Goal: Find specific page/section: Find specific page/section

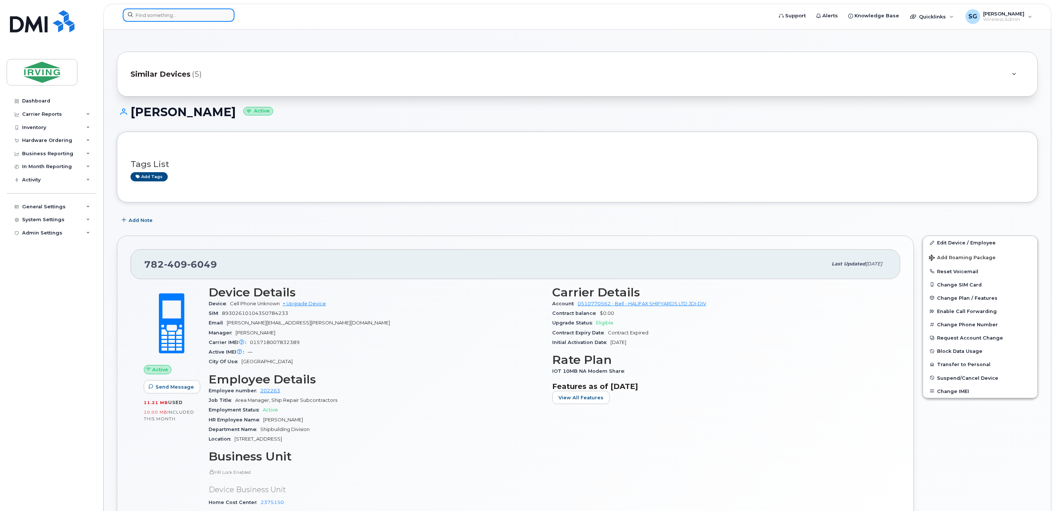
click at [171, 18] on input at bounding box center [179, 14] width 112 height 13
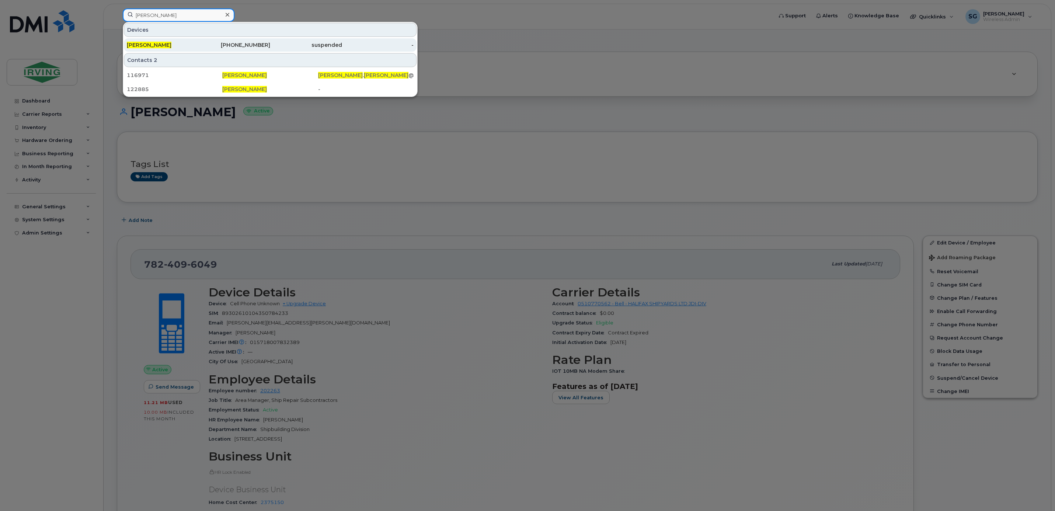
type input "allan doucette"
click at [166, 42] on div "Allan Doucette" at bounding box center [163, 44] width 72 height 7
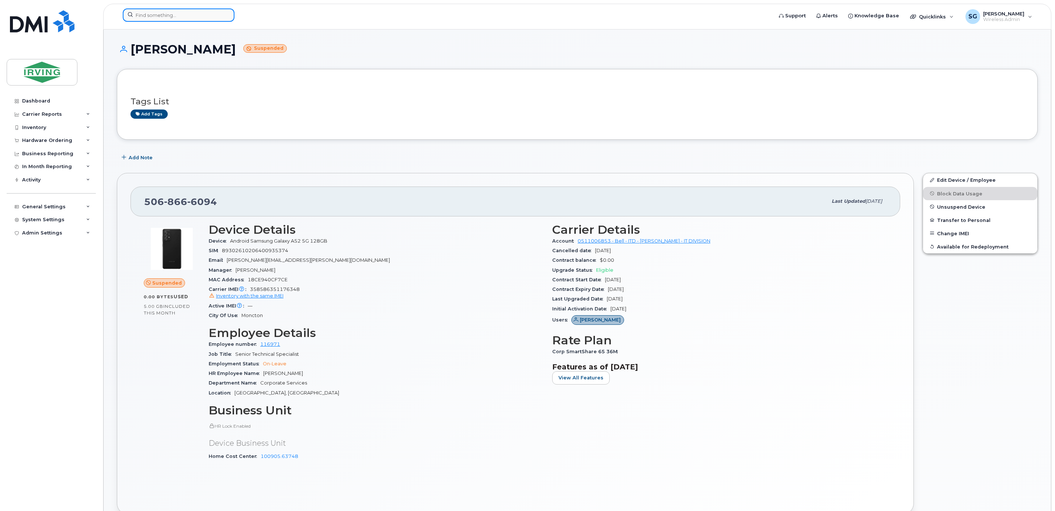
click at [180, 18] on input at bounding box center [179, 14] width 112 height 13
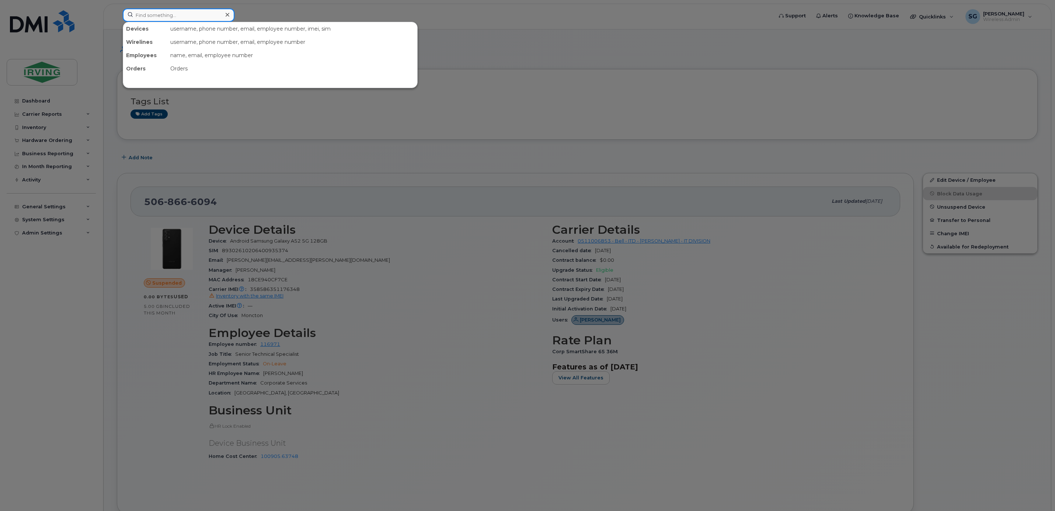
paste input "Delage"
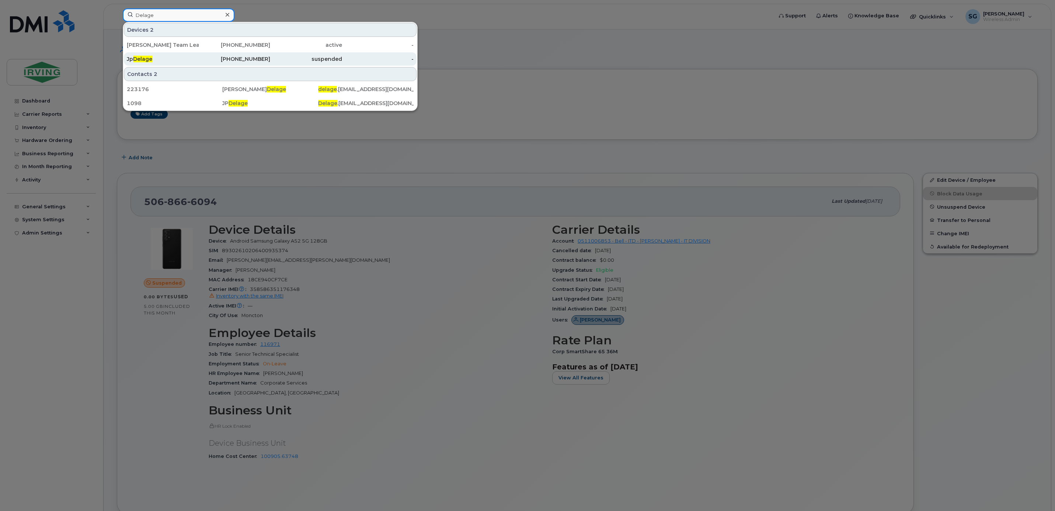
type input "Delage"
click at [151, 62] on span "Delage" at bounding box center [142, 59] width 19 height 7
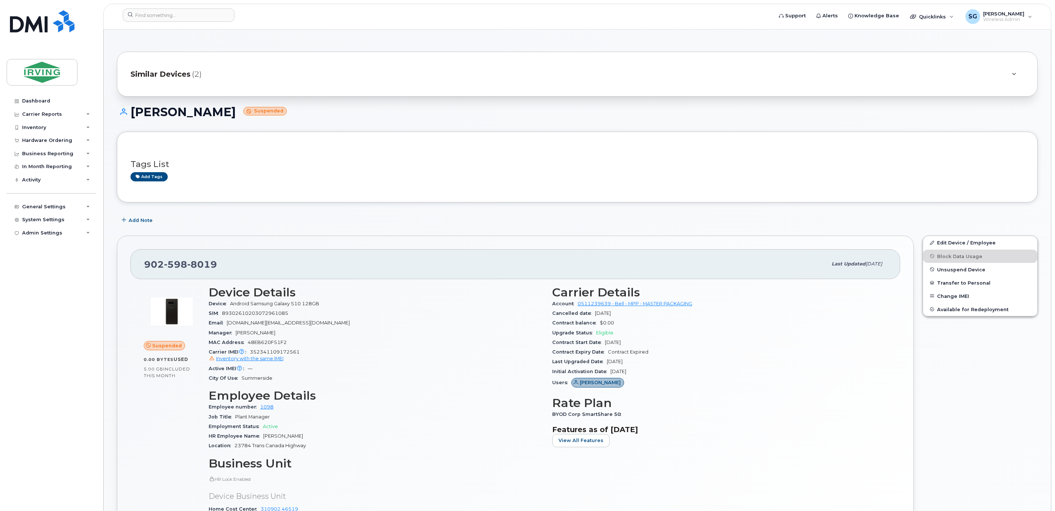
click at [147, 74] on span "Similar Devices" at bounding box center [161, 74] width 60 height 11
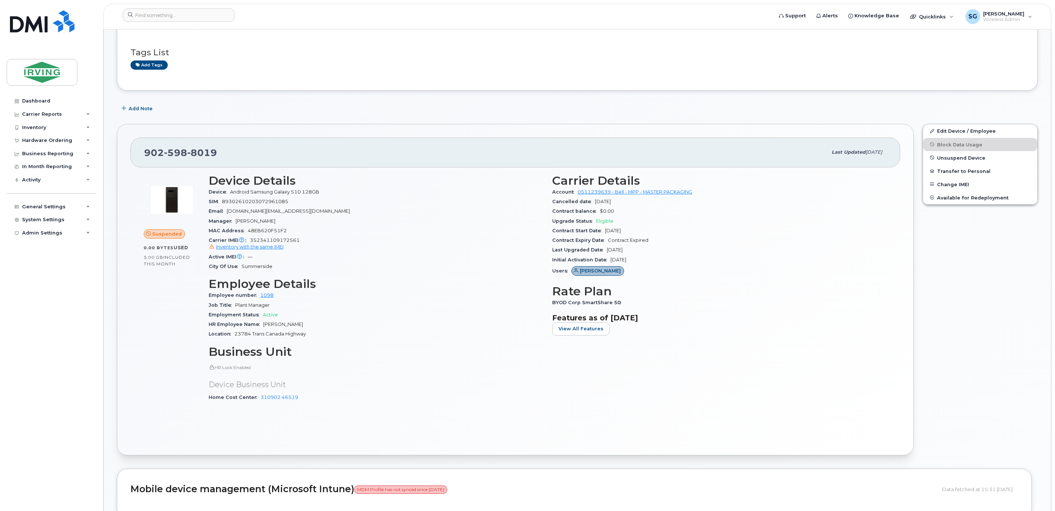
scroll to position [166, 0]
click at [177, 17] on input at bounding box center [179, 14] width 112 height 13
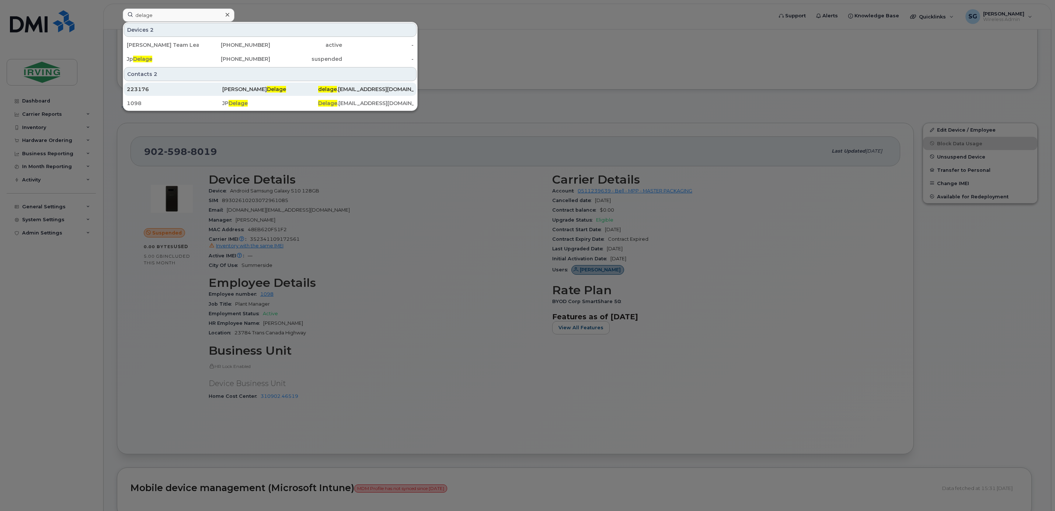
click at [349, 88] on div "delage .jp@masterpackaging.com" at bounding box center [366, 89] width 96 height 7
click at [523, 123] on div at bounding box center [527, 255] width 1055 height 511
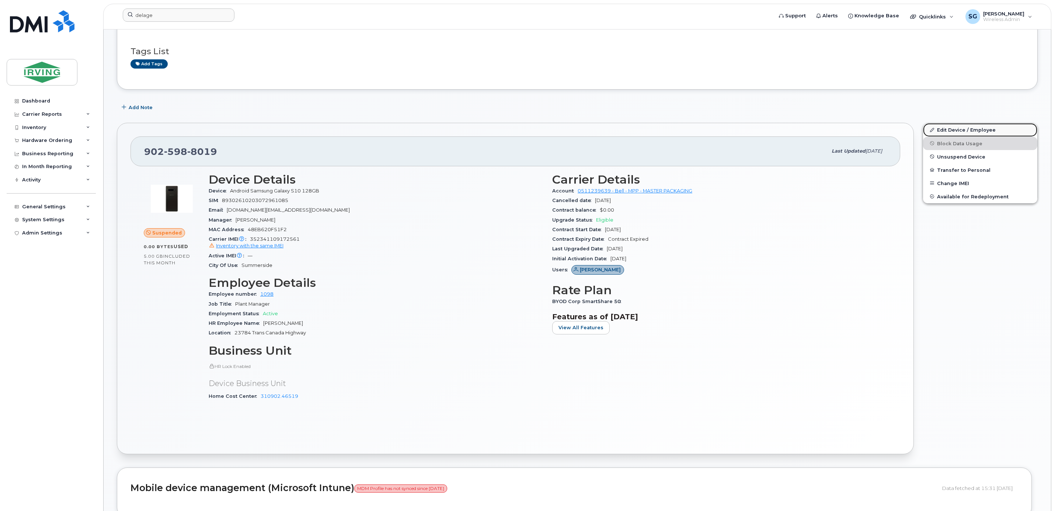
drag, startPoint x: 965, startPoint y: 132, endPoint x: 949, endPoint y: 135, distance: 16.9
click at [965, 132] on link "Edit Device / Employee" at bounding box center [980, 129] width 114 height 13
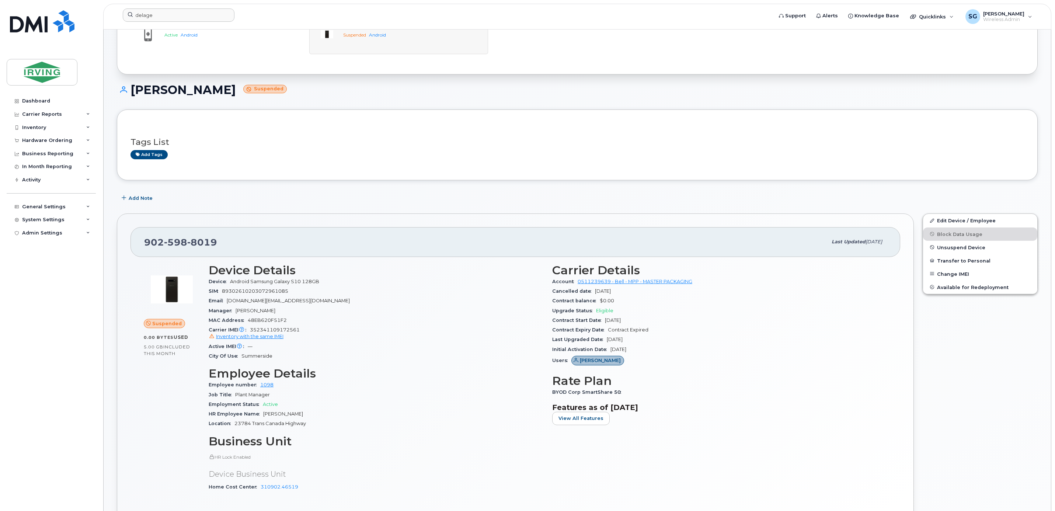
scroll to position [0, 0]
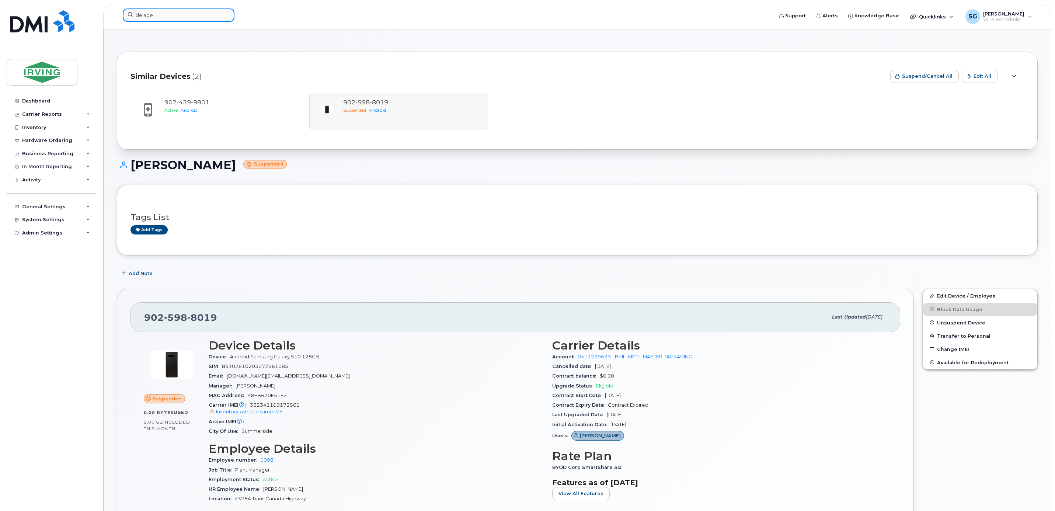
click at [165, 19] on input "delage" at bounding box center [179, 14] width 112 height 13
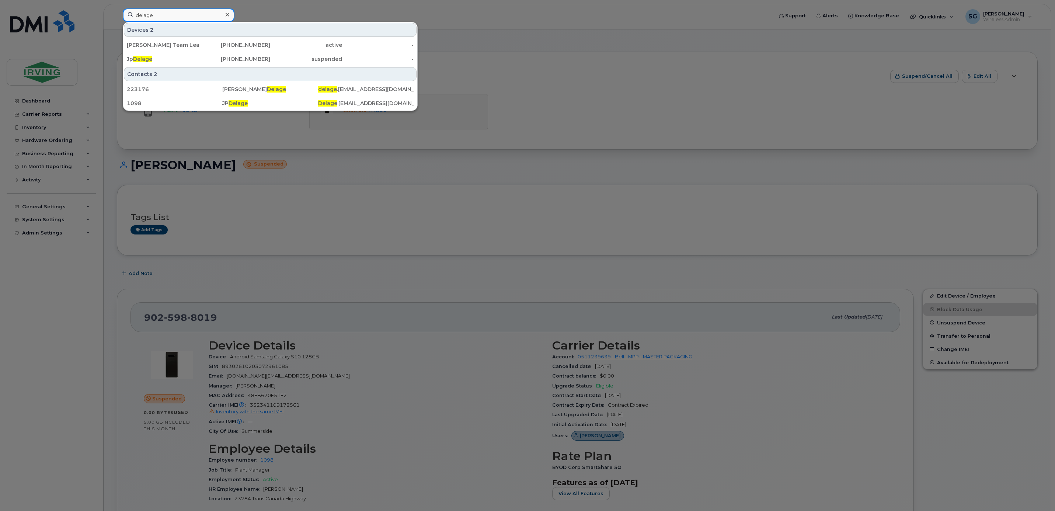
drag, startPoint x: 139, startPoint y: 18, endPoint x: 132, endPoint y: 18, distance: 7.4
click at [132, 18] on input "delage" at bounding box center [179, 14] width 112 height 13
paste input "[PERSON_NAME]"
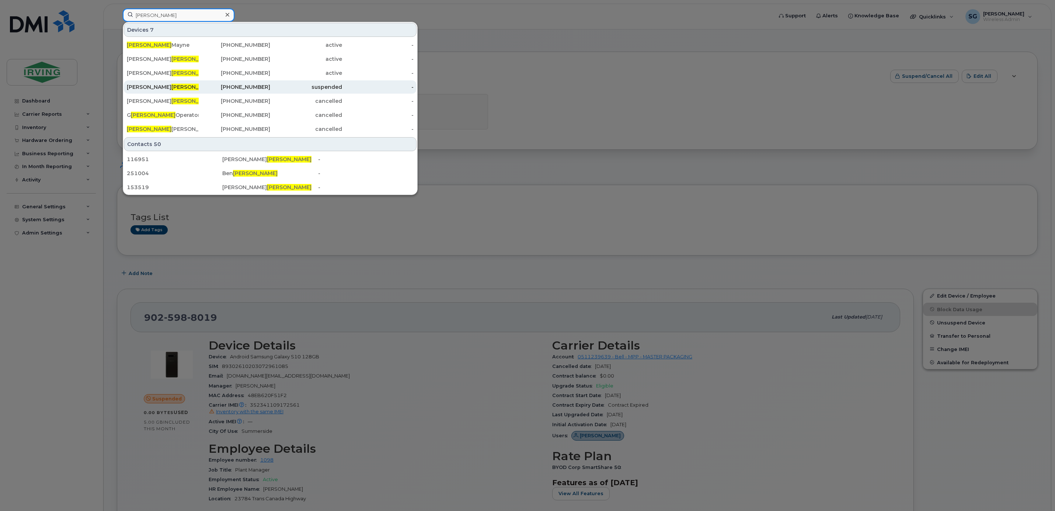
type input "[PERSON_NAME]"
click at [142, 87] on div "Kristina Randall" at bounding box center [163, 86] width 72 height 7
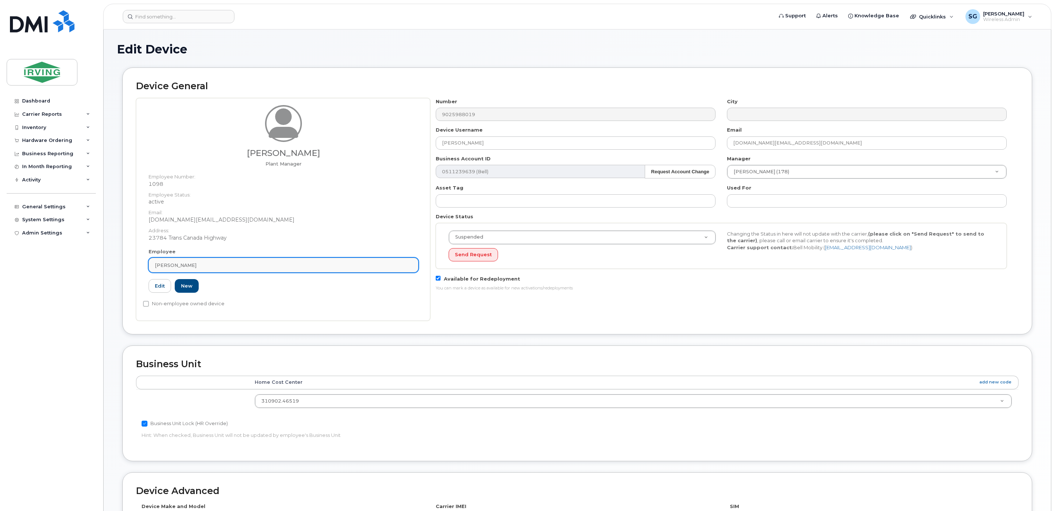
click at [285, 268] on div "[PERSON_NAME]" at bounding box center [283, 265] width 257 height 7
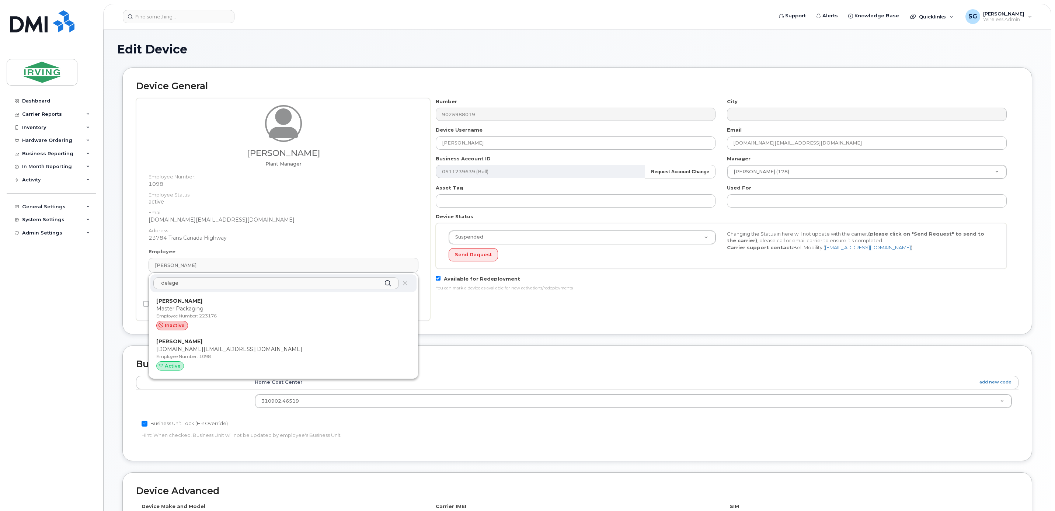
type input "delage"
click at [410, 54] on h1 "Edit Device" at bounding box center [577, 49] width 921 height 13
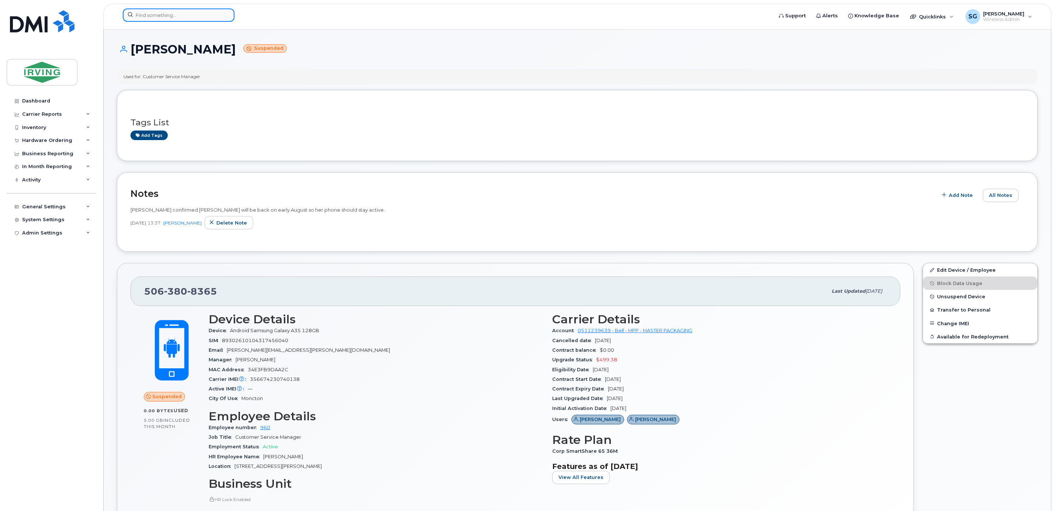
click at [143, 18] on input at bounding box center [179, 14] width 112 height 13
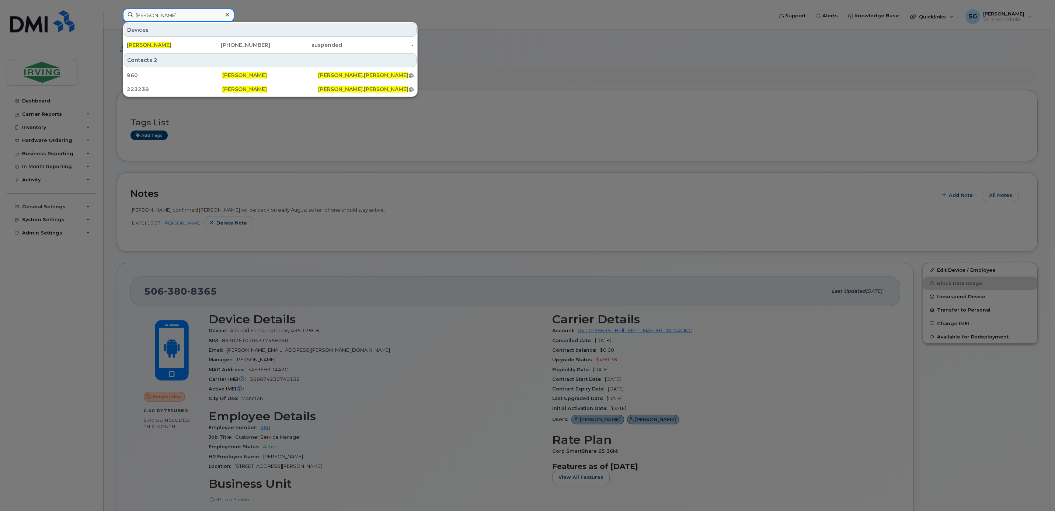
drag, startPoint x: 171, startPoint y: 13, endPoint x: 113, endPoint y: 13, distance: 58.3
click at [117, 13] on div "[PERSON_NAME] [PERSON_NAME] [PHONE_NUMBER] suspended - Contacts 2 960 [PERSON_N…" at bounding box center [445, 16] width 657 height 16
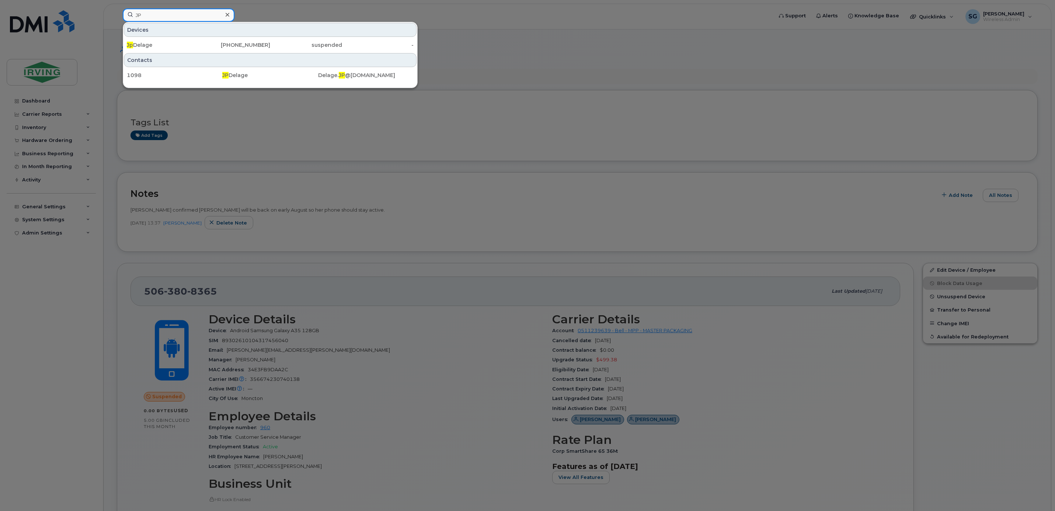
type input "J"
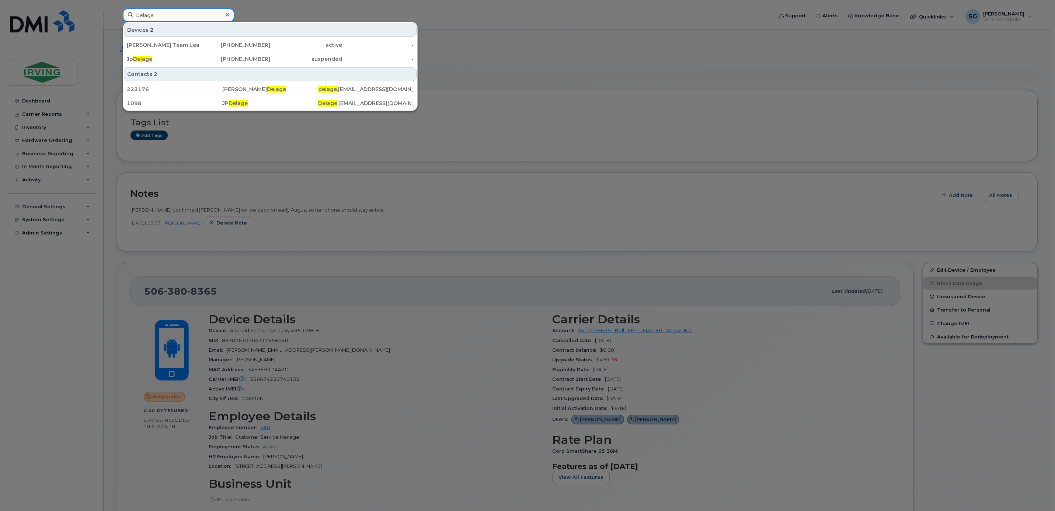
type input "Delage"
click at [381, 216] on div at bounding box center [527, 255] width 1055 height 511
